Goal: Communication & Community: Answer question/provide support

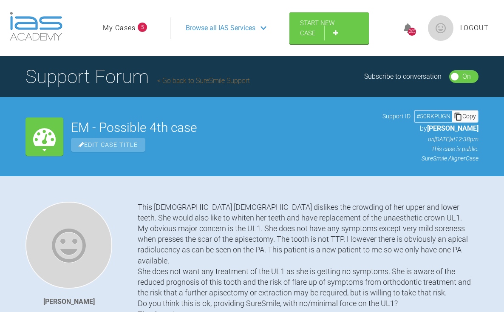
scroll to position [9934, 0]
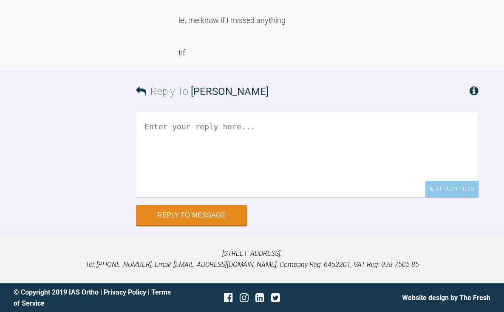
scroll to position [9800, 0]
click at [216, 197] on textarea at bounding box center [307, 154] width 343 height 85
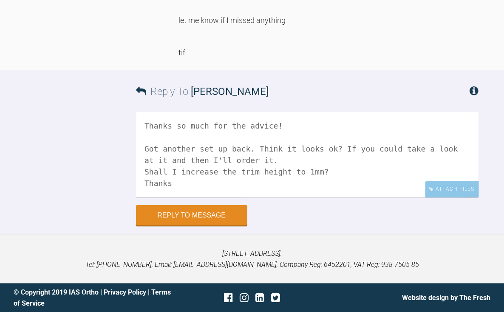
scroll to position [38, 0]
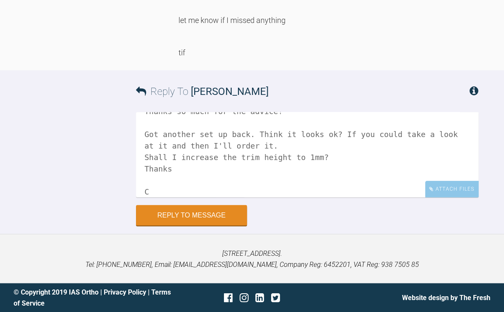
click at [305, 197] on textarea "Hi Tif, Thanks so much for the advice! Got another set up back. Think it looks …" at bounding box center [307, 154] width 343 height 85
click at [165, 197] on textarea "Hi Tif, Thanks so much for the advice! Got another set up back. Think it looks …" at bounding box center [307, 154] width 343 height 85
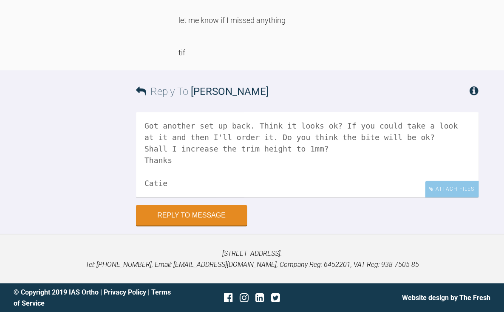
scroll to position [9886, 0]
click at [433, 184] on textarea "Hi Tif, Thanks so much for the advice! Got another set up back. Think it looks …" at bounding box center [307, 154] width 343 height 85
click at [472, 184] on textarea "Hi Tif, Thanks so much for the advice! Got another set up back. Think it looks …" at bounding box center [307, 154] width 343 height 85
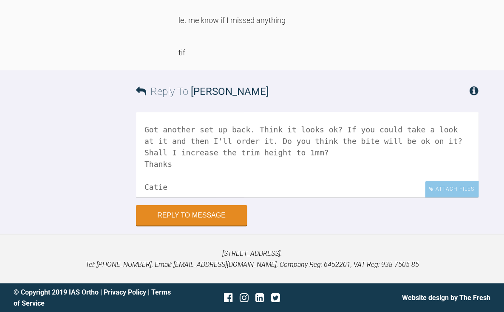
scroll to position [44, 0]
click at [270, 177] on textarea "Hi Tif, Thanks so much for the advice! Got another set up back. Think it looks …" at bounding box center [307, 154] width 343 height 85
drag, startPoint x: 228, startPoint y: 191, endPoint x: 229, endPoint y: 198, distance: 6.8
click at [229, 197] on textarea "Hi Tif, Thanks so much for the advice! Got another set up back. I think it look…" at bounding box center [307, 154] width 343 height 85
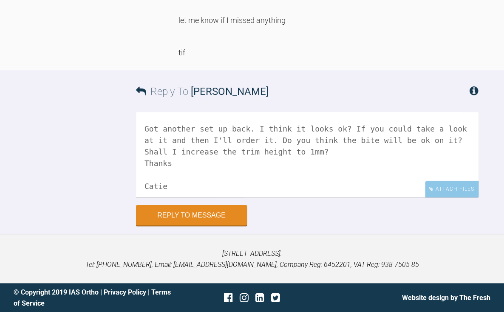
click at [229, 197] on textarea "Hi Tif, Thanks so much for the advice! Got another set up back. I think it look…" at bounding box center [307, 154] width 343 height 85
type textarea "Hi Tif, Thanks so much for the advice! Got another set up back. I think it look…"
click at [194, 226] on button "Reply to Message" at bounding box center [191, 215] width 111 height 20
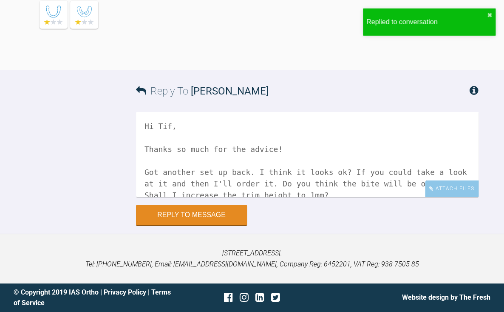
scroll to position [10122, 0]
